Goal: Information Seeking & Learning: Learn about a topic

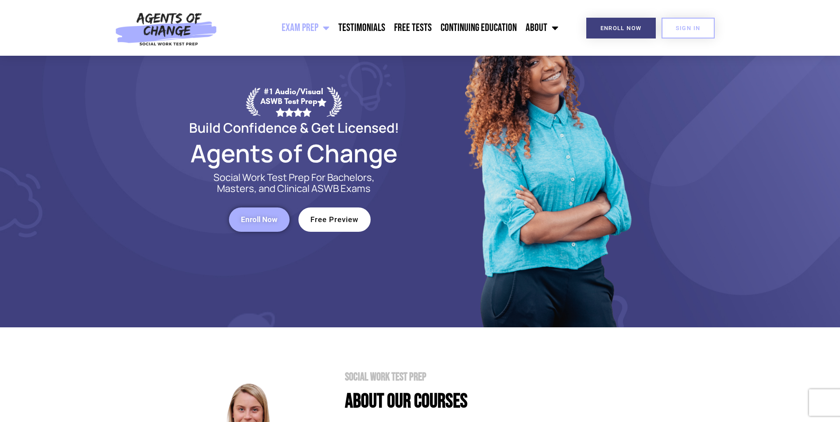
scroll to position [44, 0]
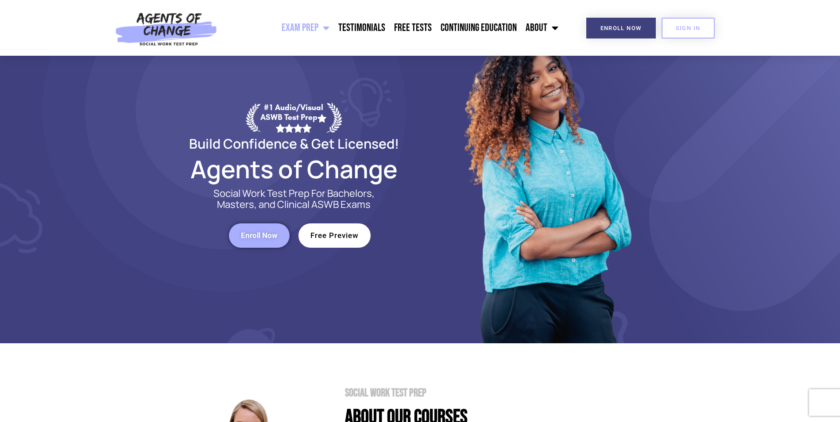
click at [340, 237] on span "Free Preview" at bounding box center [334, 236] width 48 height 8
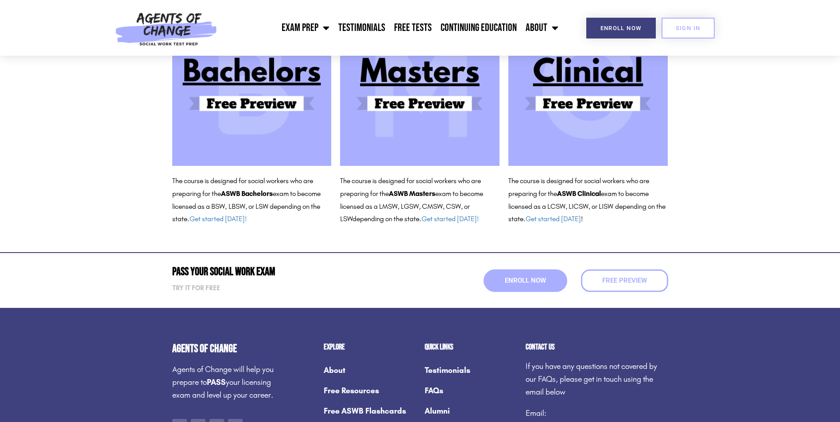
scroll to position [89, 0]
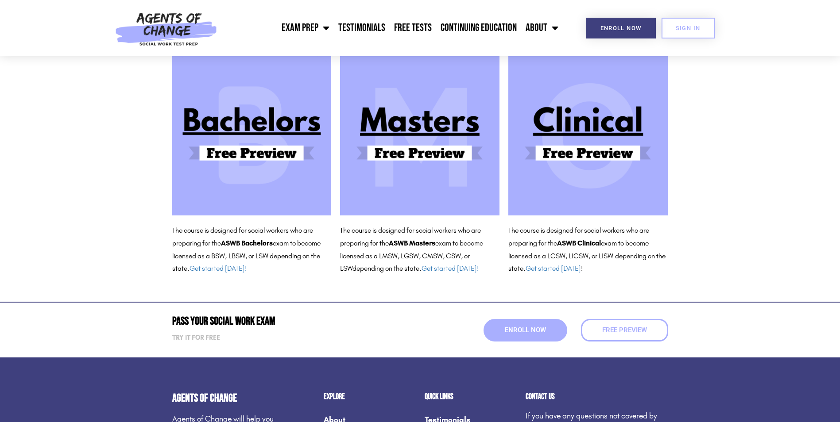
click at [566, 124] on img at bounding box center [587, 135] width 159 height 159
click at [551, 156] on img at bounding box center [587, 135] width 159 height 159
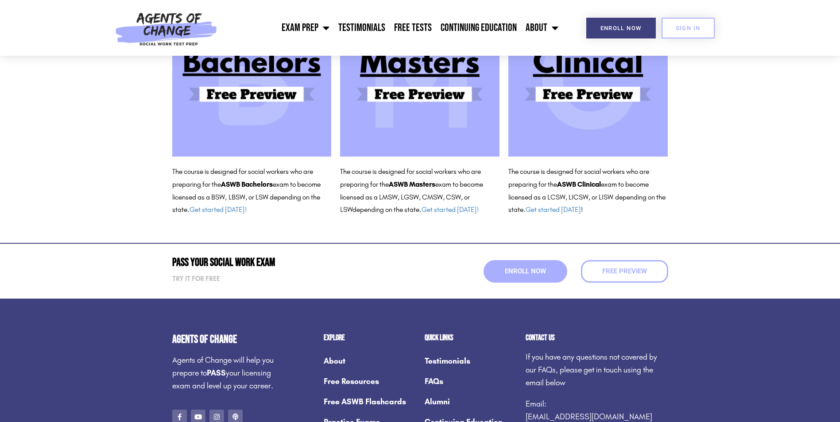
scroll to position [266, 0]
